Goal: Task Accomplishment & Management: Manage account settings

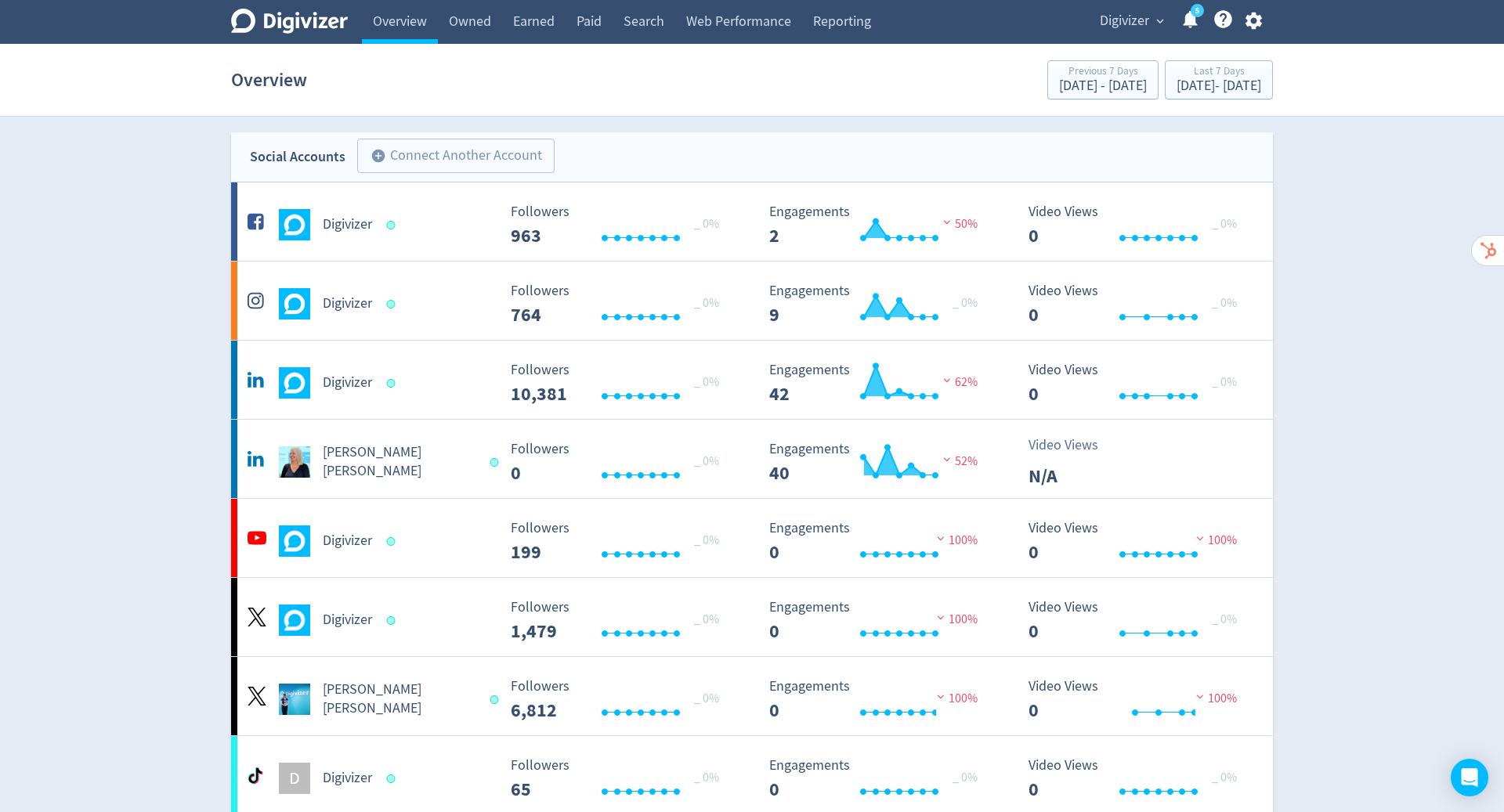
click at [1260, 24] on icon "button" at bounding box center [1253, 21] width 17 height 18
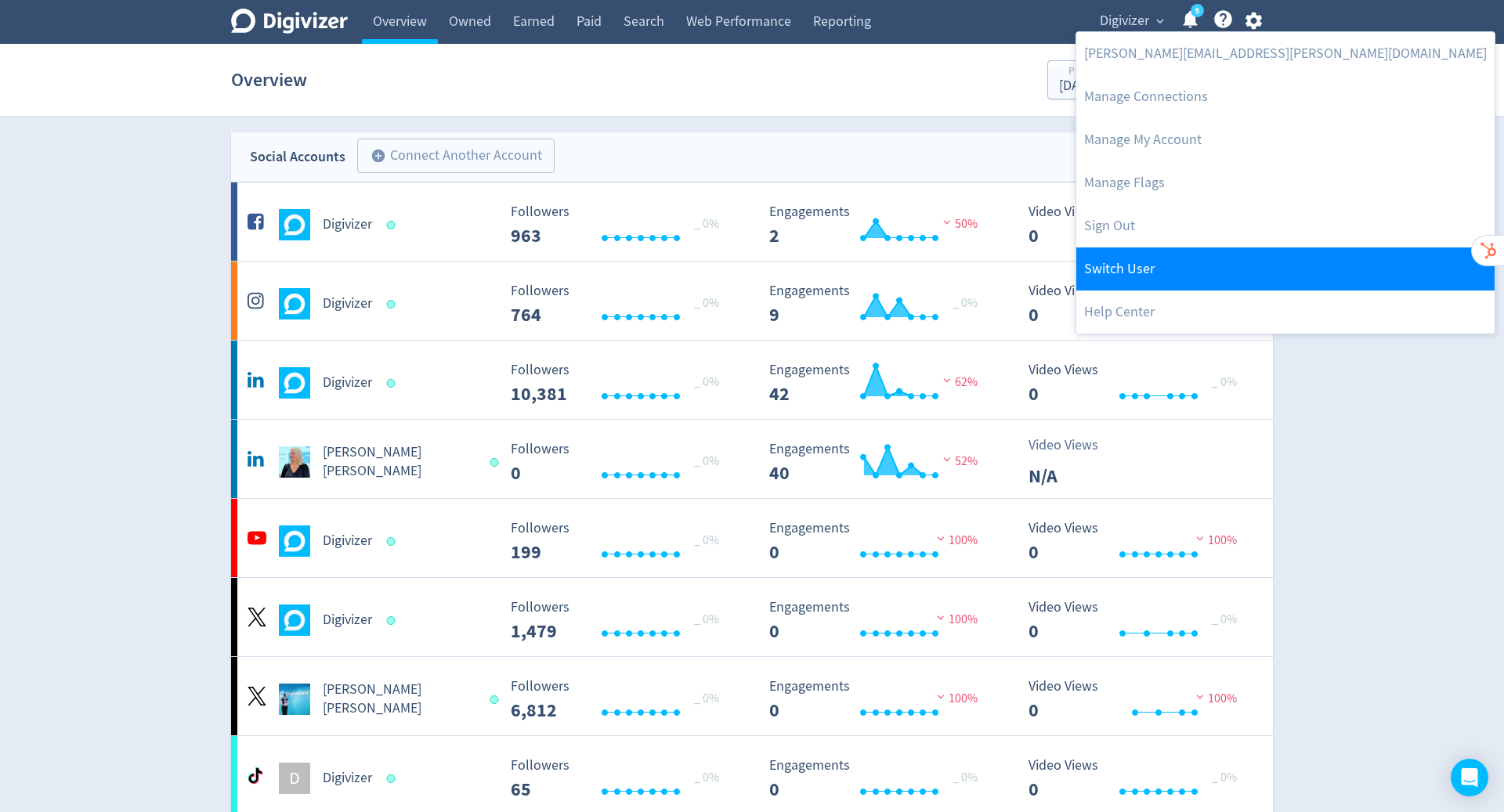
click at [1184, 258] on link "Switch User" at bounding box center [1285, 269] width 418 height 43
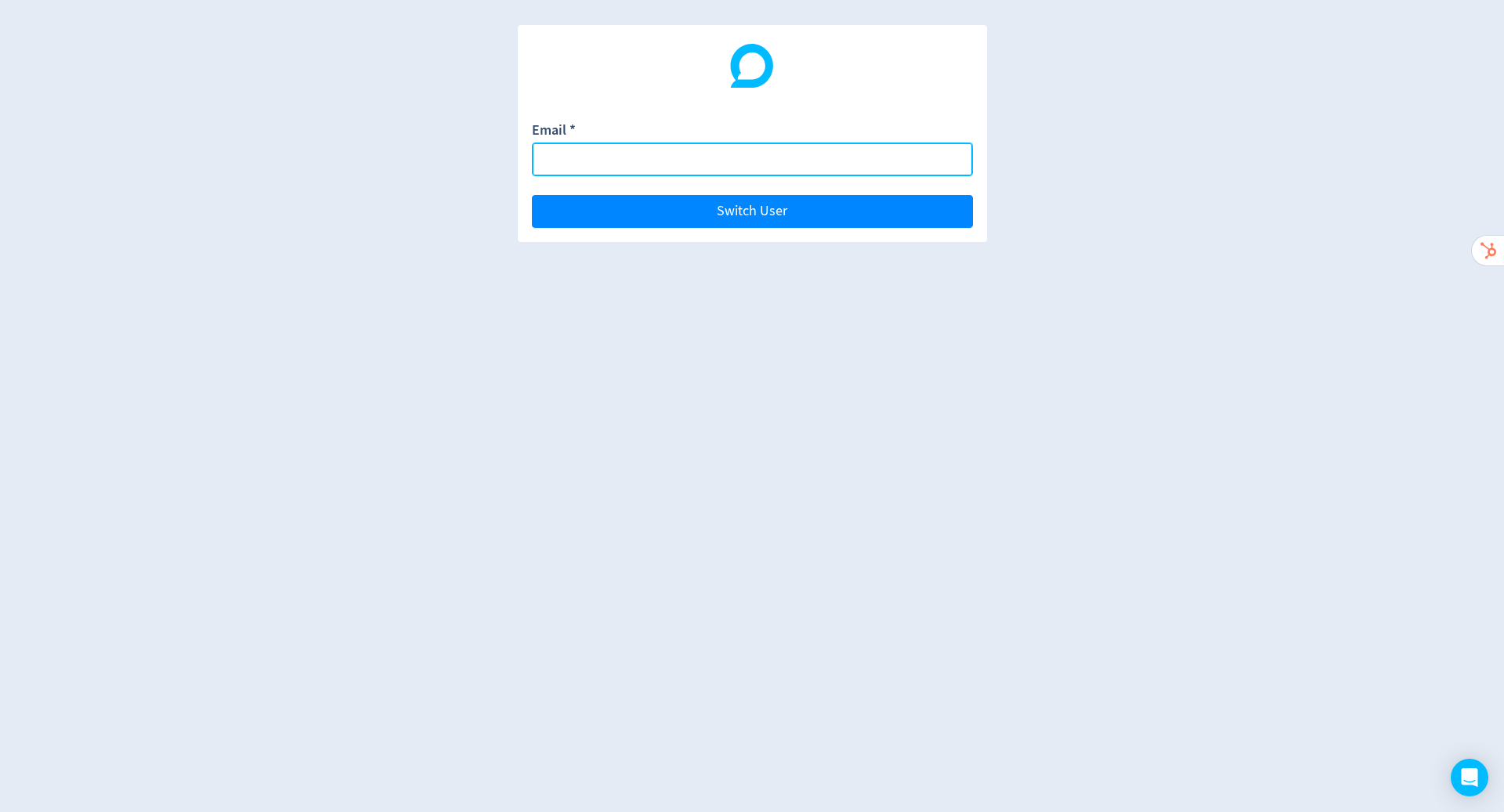
click at [732, 160] on input "Email *" at bounding box center [753, 160] width 441 height 34
paste input "[EMAIL_ADDRESS][DOMAIN_NAME]"
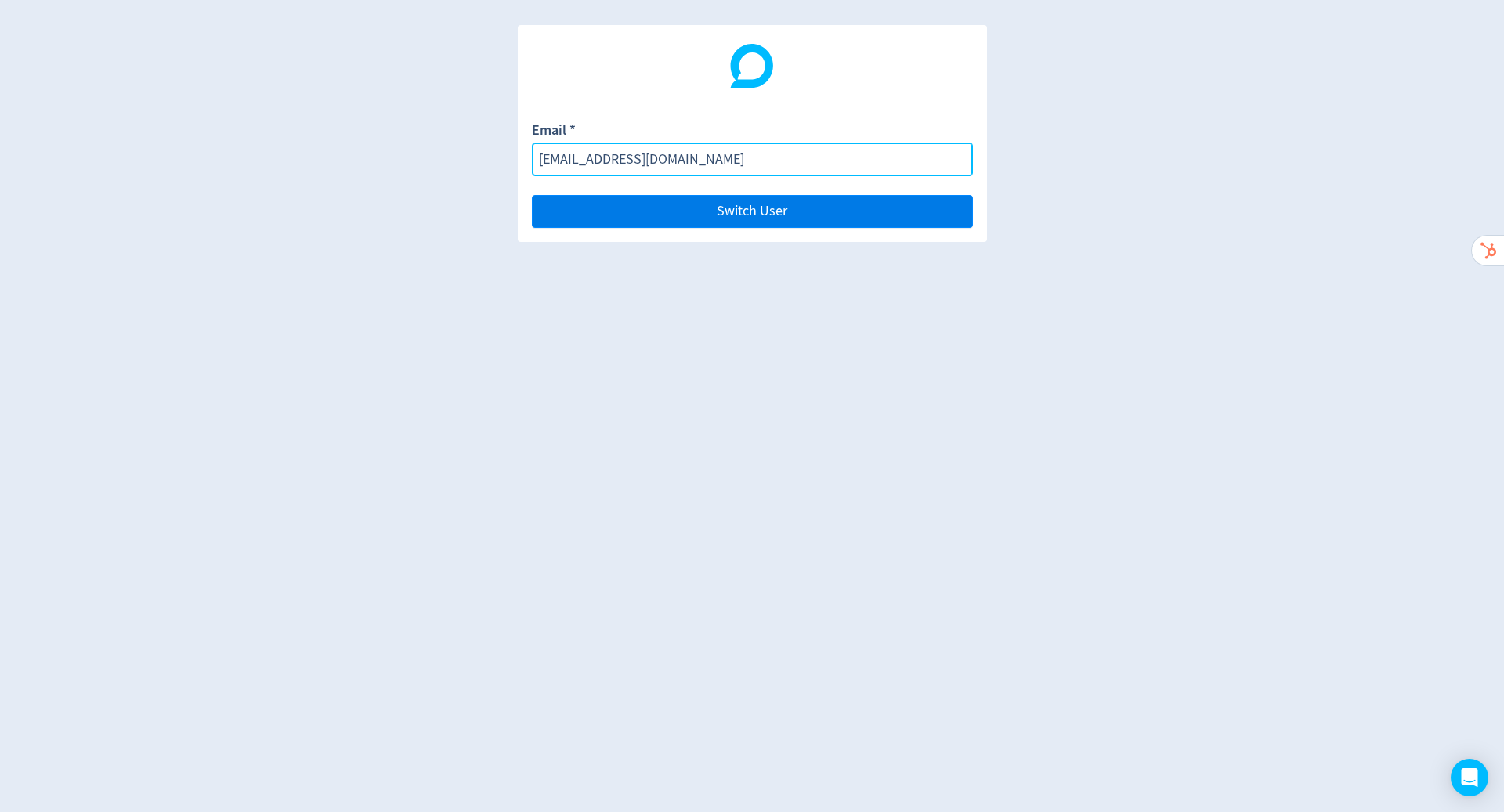
type input "[EMAIL_ADDRESS][DOMAIN_NAME]"
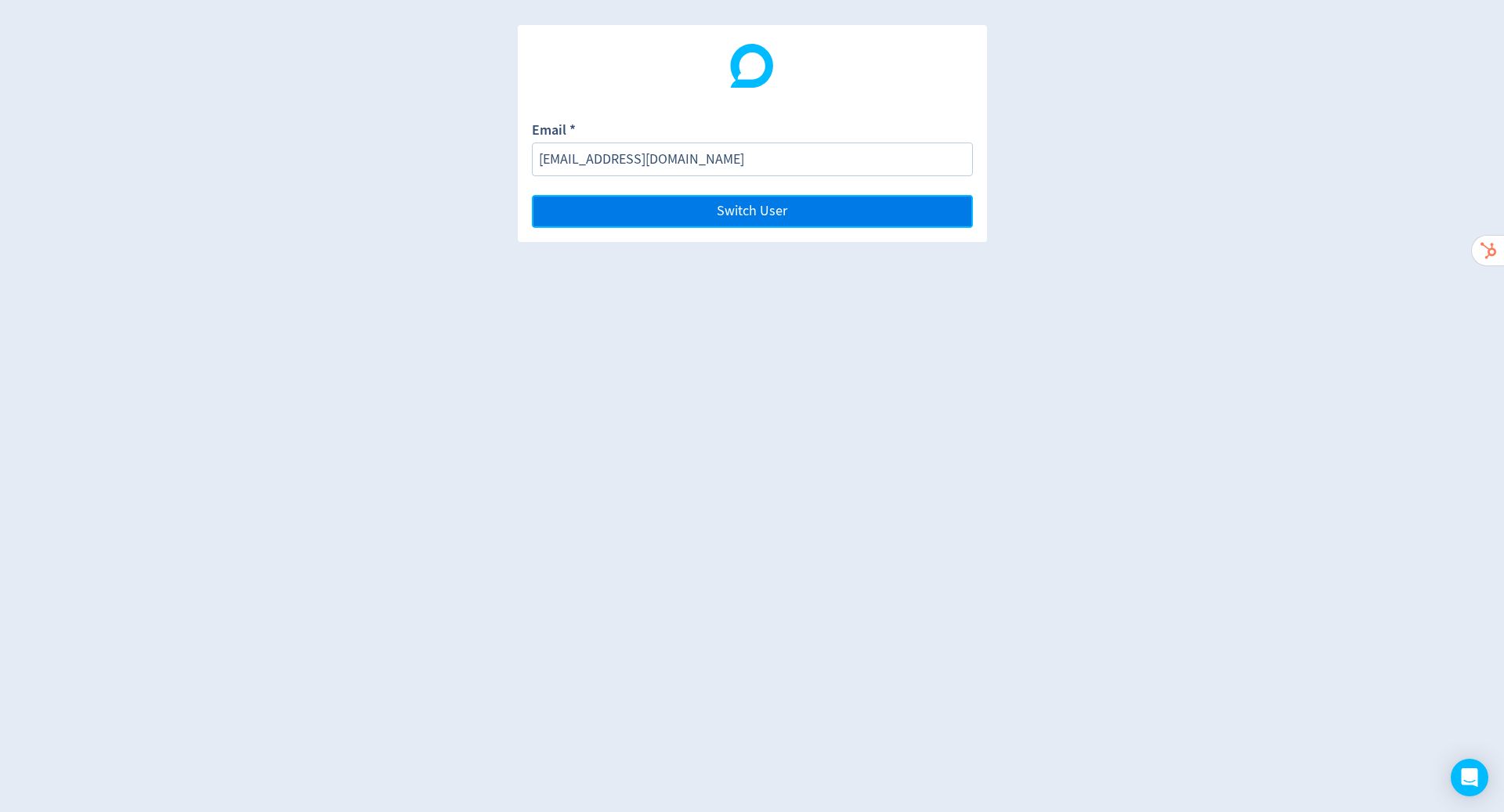
click at [816, 209] on button "Switch User" at bounding box center [753, 211] width 441 height 33
